Goal: Task Accomplishment & Management: Manage account settings

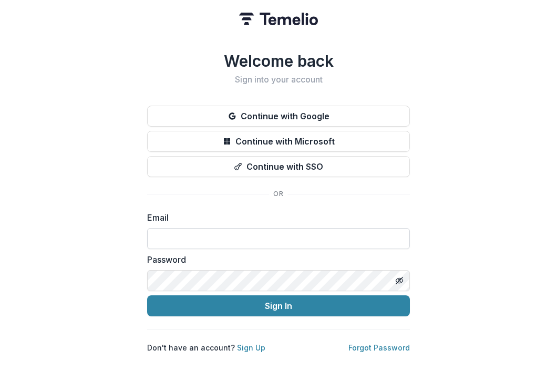
click at [284, 232] on input at bounding box center [278, 238] width 263 height 21
type input "**********"
click at [278, 287] on form "**********" at bounding box center [278, 263] width 263 height 105
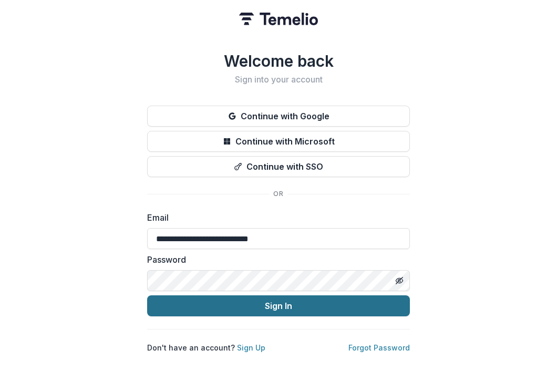
click at [287, 307] on button "Sign In" at bounding box center [278, 305] width 263 height 21
